Goal: Task Accomplishment & Management: Complete application form

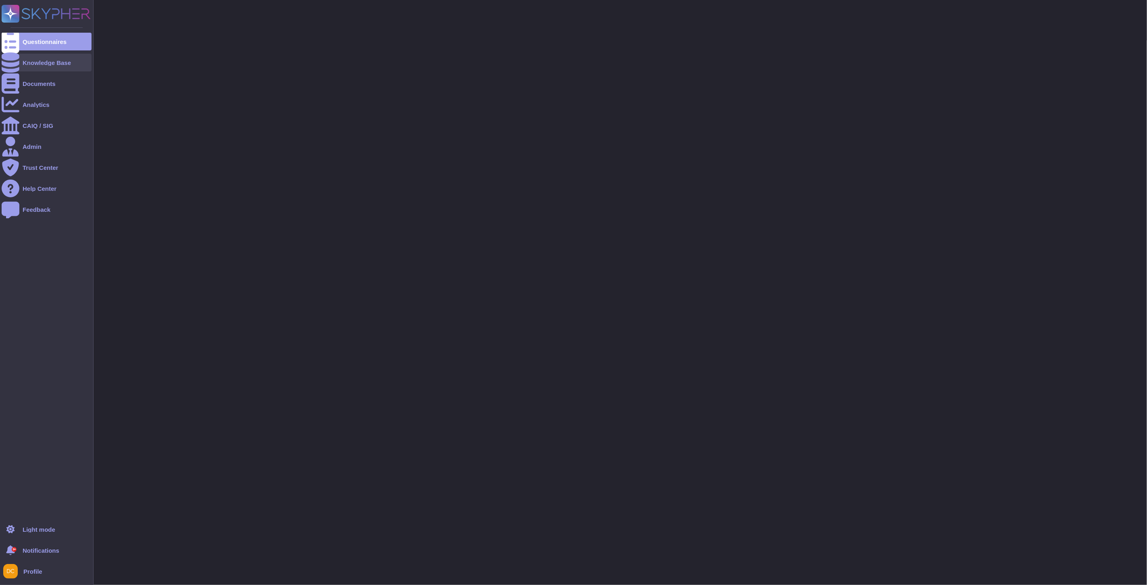
click at [18, 63] on div at bounding box center [11, 63] width 18 height 18
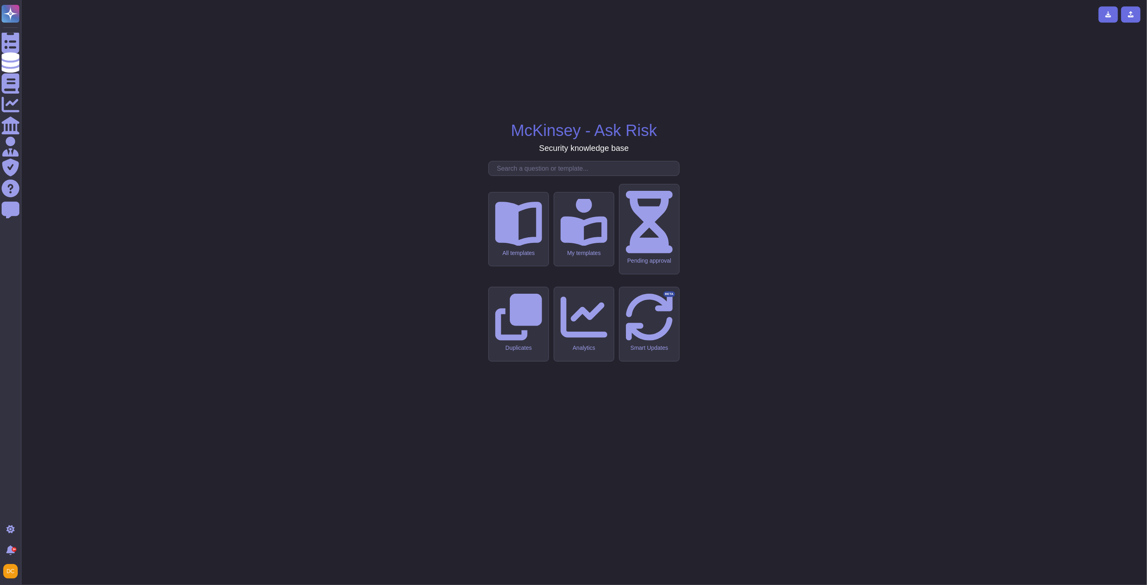
click at [531, 241] on div "McKinsey - Ask Risk Security knowledge base All templates My templates Pending …" at bounding box center [584, 292] width 1126 height 585
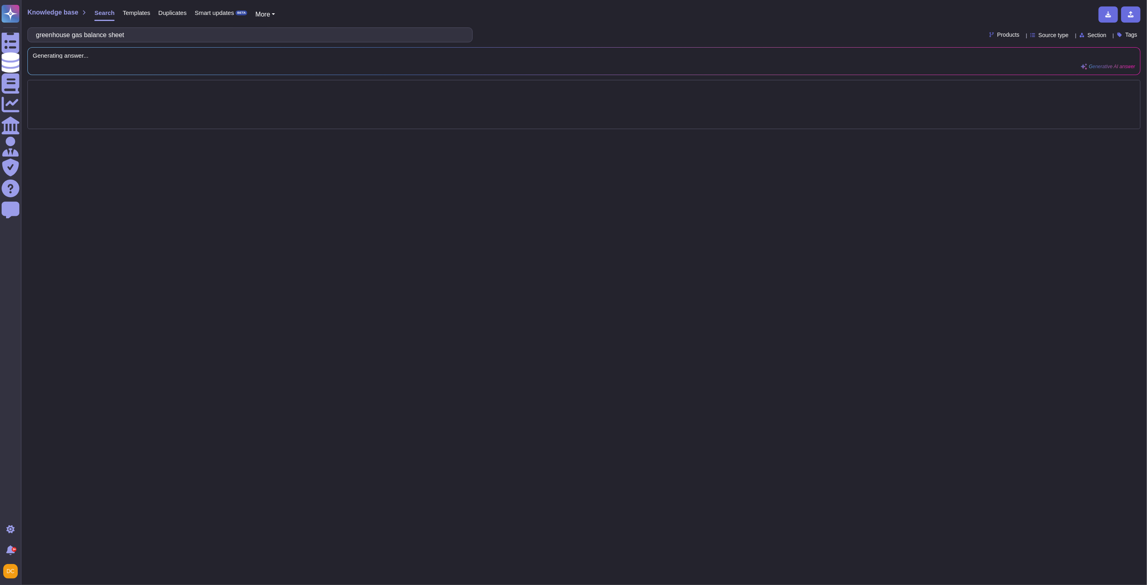
click at [531, 238] on div "Knowledge base Search Templates Duplicates Smart updates BETA More greenhouse g…" at bounding box center [584, 292] width 1126 height 585
click at [150, 37] on input "greenhouse gas balance sheet" at bounding box center [248, 35] width 432 height 14
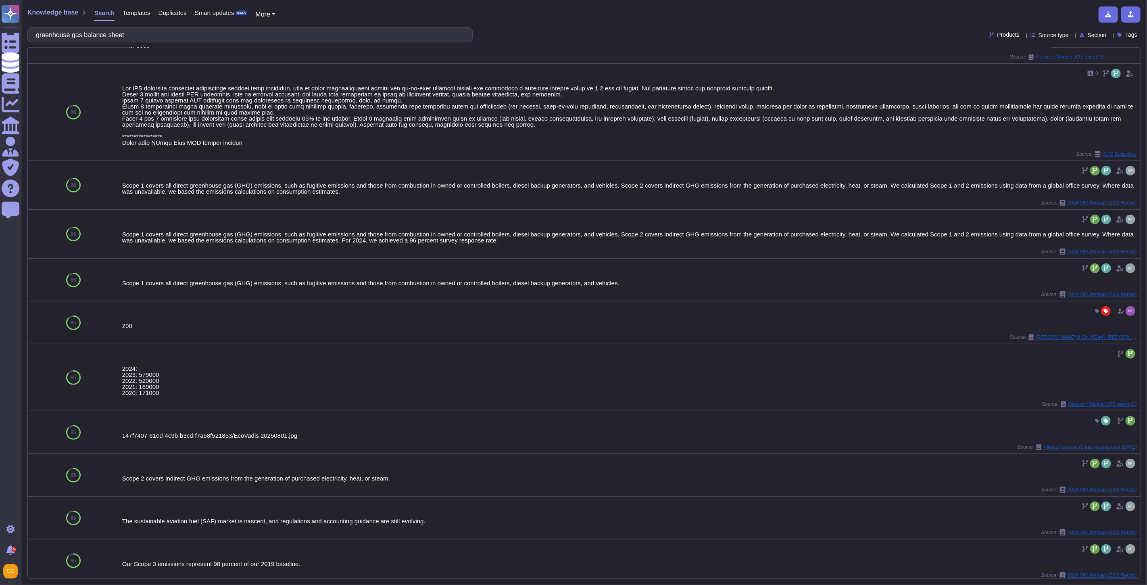
scroll to position [235, 0]
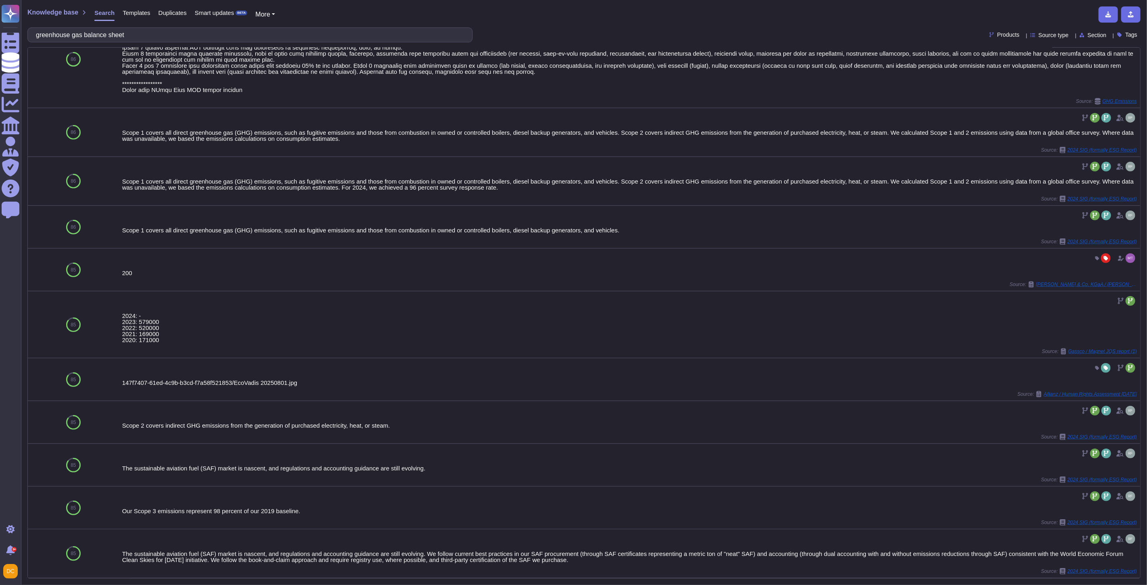
click at [110, 26] on div "Knowledge base Search Templates Duplicates Smart updates BETA More greenhouse g…" at bounding box center [584, 292] width 1126 height 585
click at [107, 35] on input "greenhouse gas balance sheet" at bounding box center [248, 35] width 432 height 14
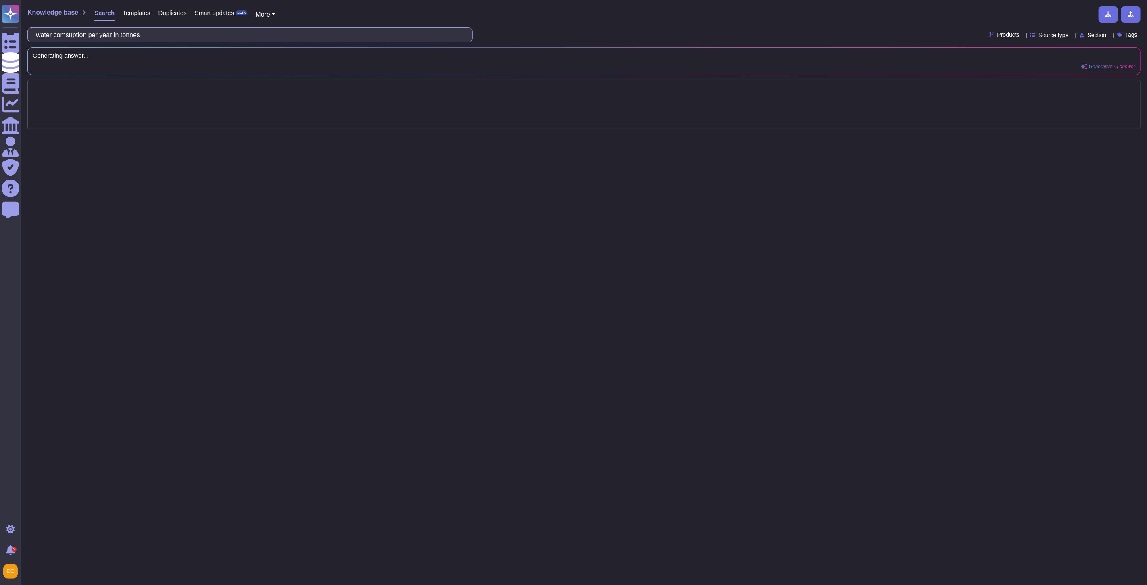
drag, startPoint x: 140, startPoint y: 38, endPoint x: 185, endPoint y: 34, distance: 45.3
click at [185, 34] on input "water comsuption per year in tonnes" at bounding box center [248, 35] width 432 height 14
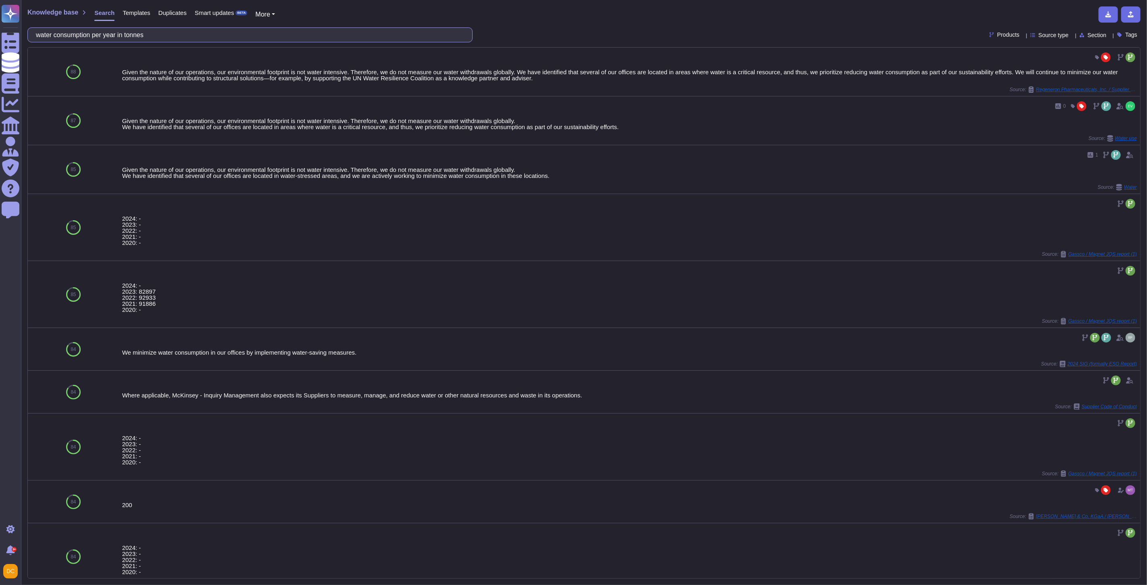
click at [106, 33] on input "water consumption per year in tonnes" at bounding box center [248, 35] width 432 height 14
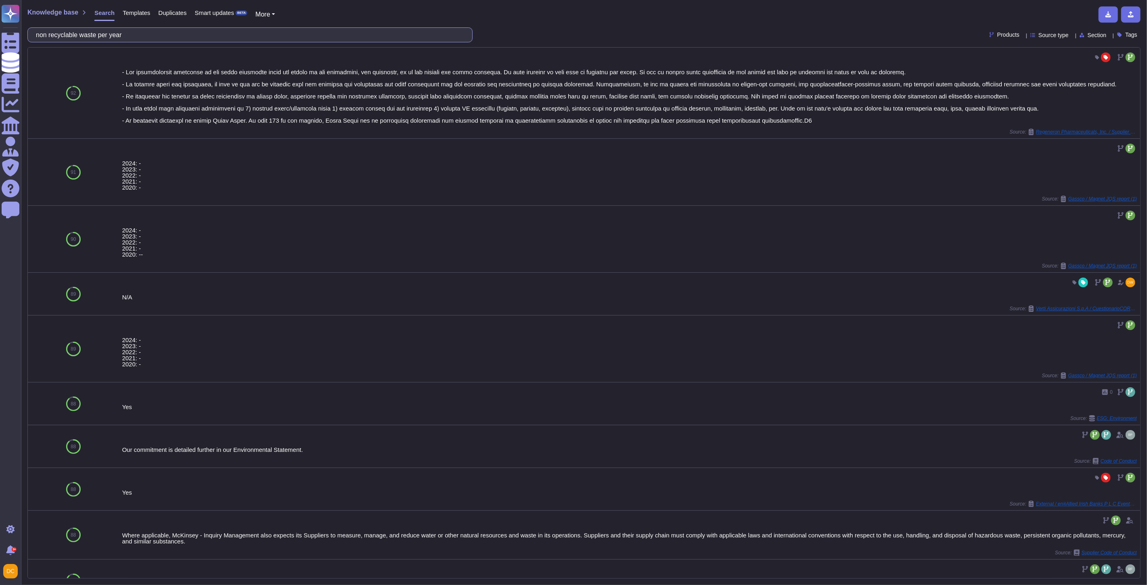
click at [96, 33] on input "non recyclable waste per year" at bounding box center [248, 35] width 432 height 14
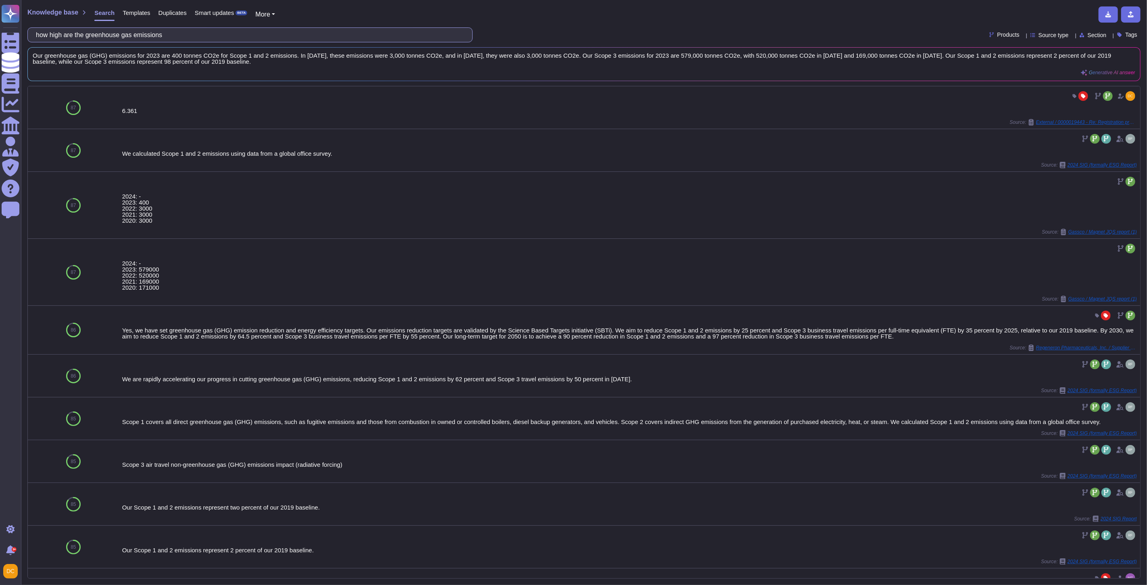
click at [118, 31] on input "how high are the greenhouse gas emissions" at bounding box center [248, 35] width 432 height 14
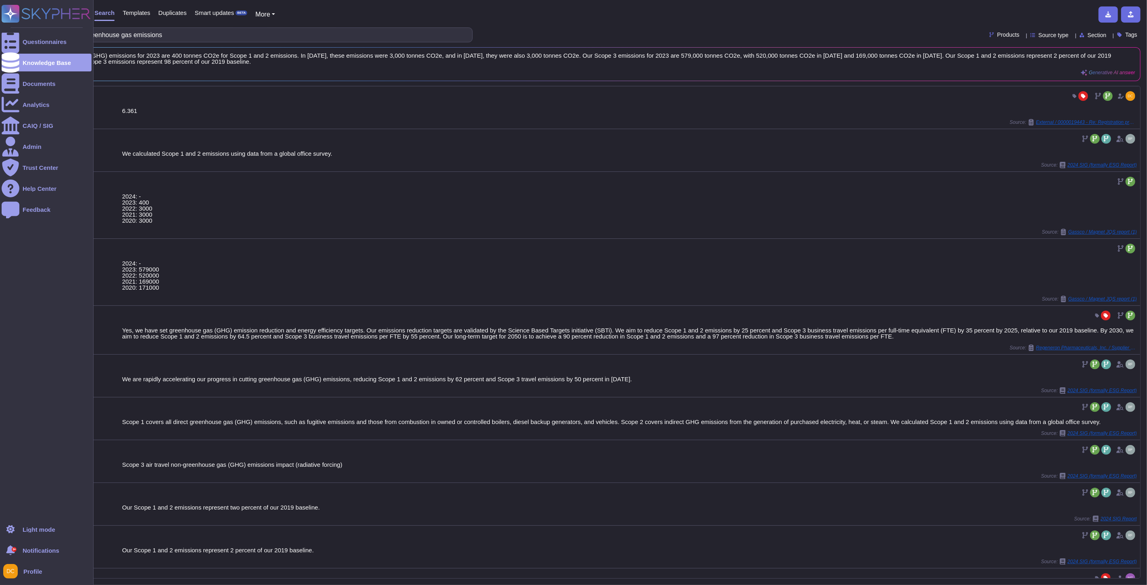
type input "how high are the greenhouse gas emissions"
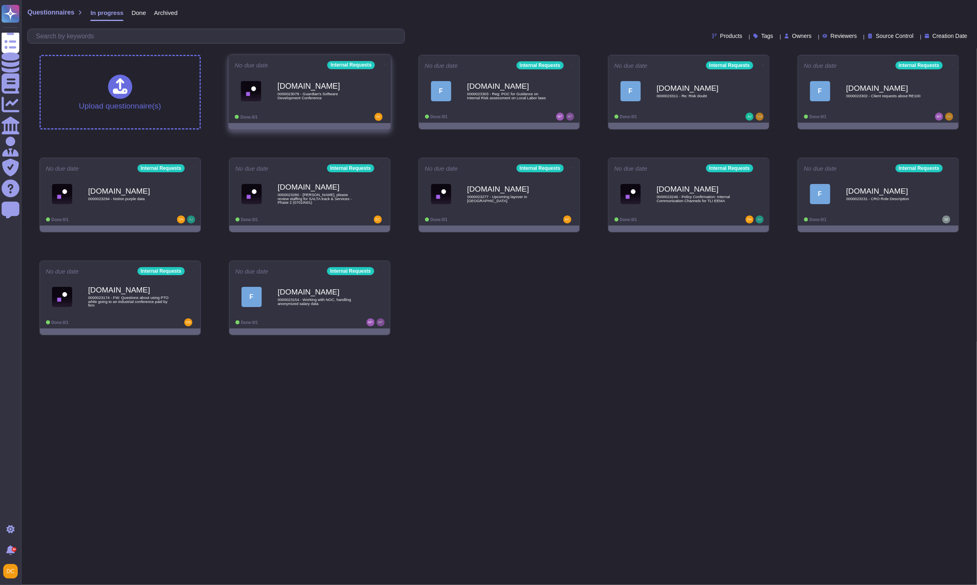
click at [296, 96] on span "0000023079 - Guardian's Software Development Conference" at bounding box center [317, 96] width 81 height 8
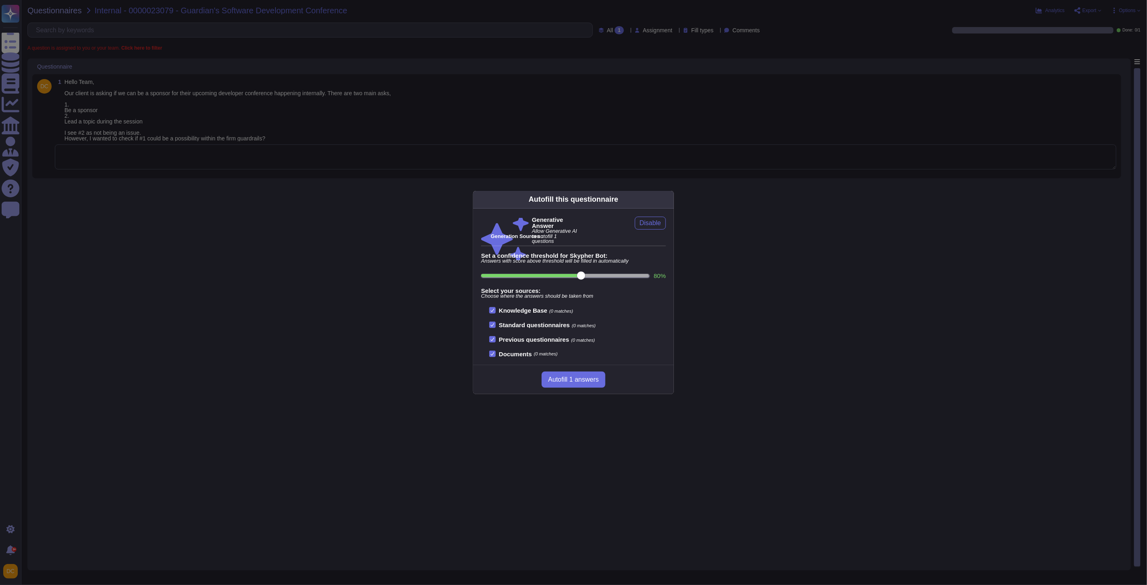
click at [152, 175] on div "Autofill this questionnaire Generative Answer Allow Generative AI to autofill 1…" at bounding box center [573, 292] width 1147 height 585
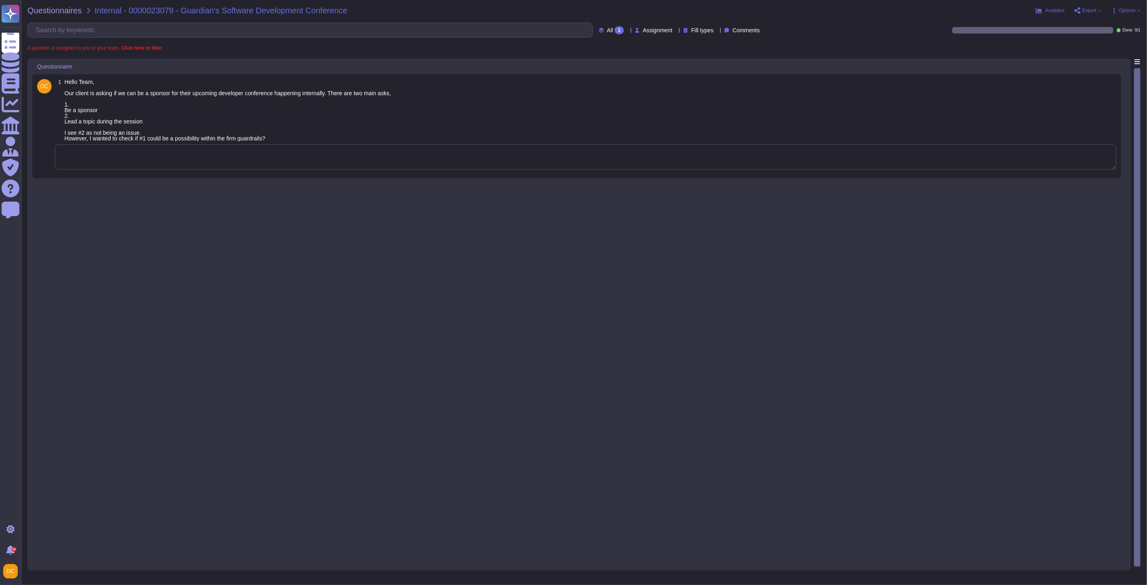
click at [123, 163] on textarea at bounding box center [585, 156] width 1061 height 25
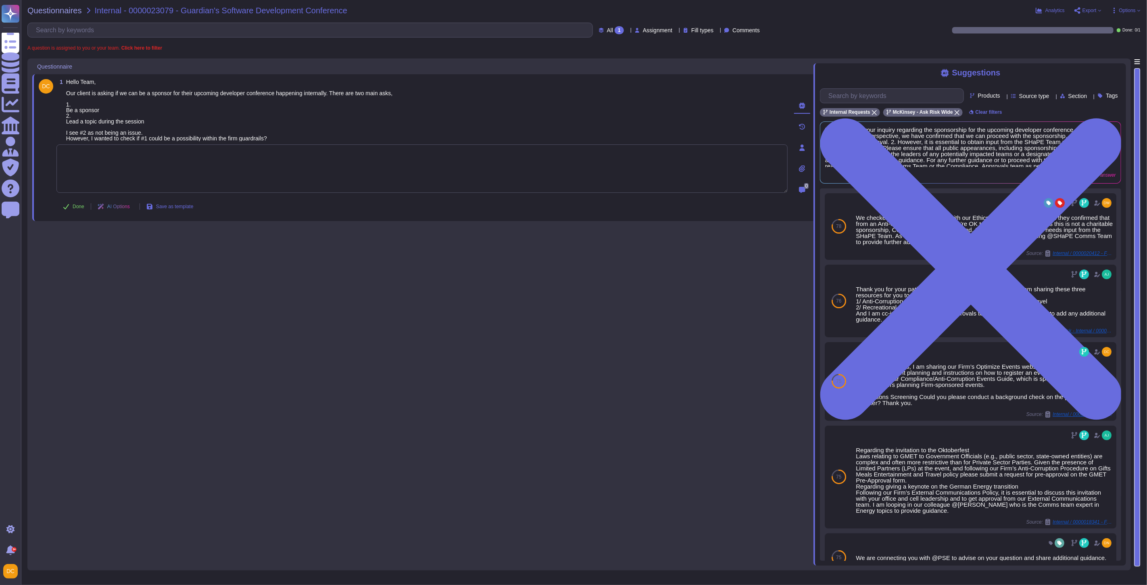
paste textarea "Please note that External Comms advised us that we will not commit to sponsorin…"
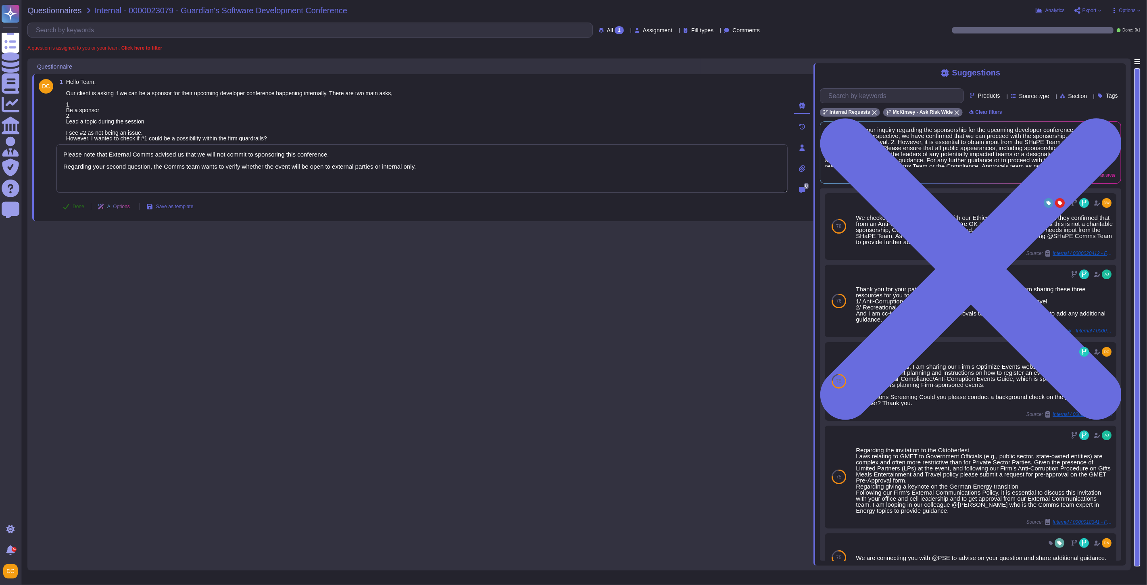
type textarea "Please note that External Comms advised us that we will not commit to sponsorin…"
click at [80, 201] on button "Done" at bounding box center [73, 206] width 34 height 16
